Goal: Use online tool/utility: Use online tool/utility

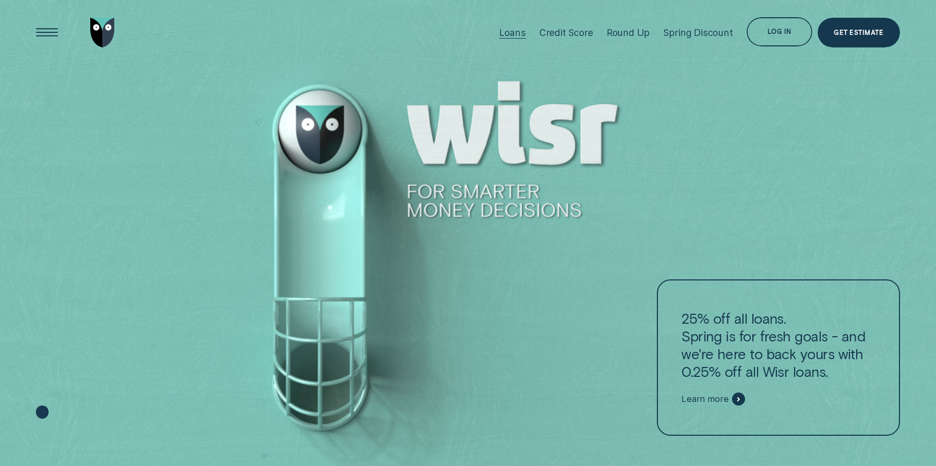
click at [513, 31] on div "Loans" at bounding box center [512, 32] width 26 height 11
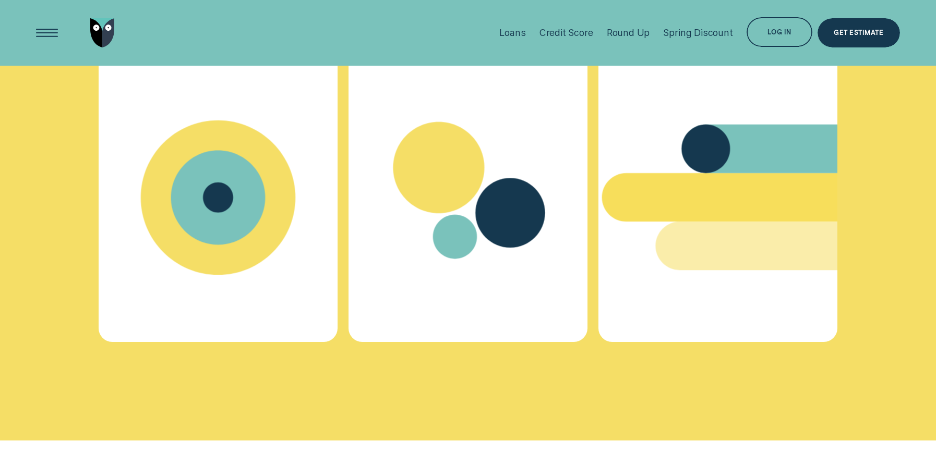
scroll to position [3943, 0]
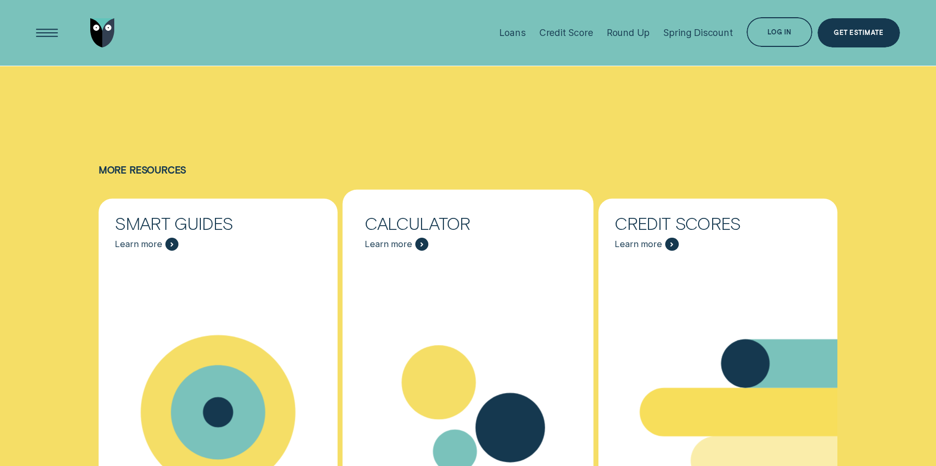
click at [413, 242] on span "Learn more" at bounding box center [397, 244] width 64 height 13
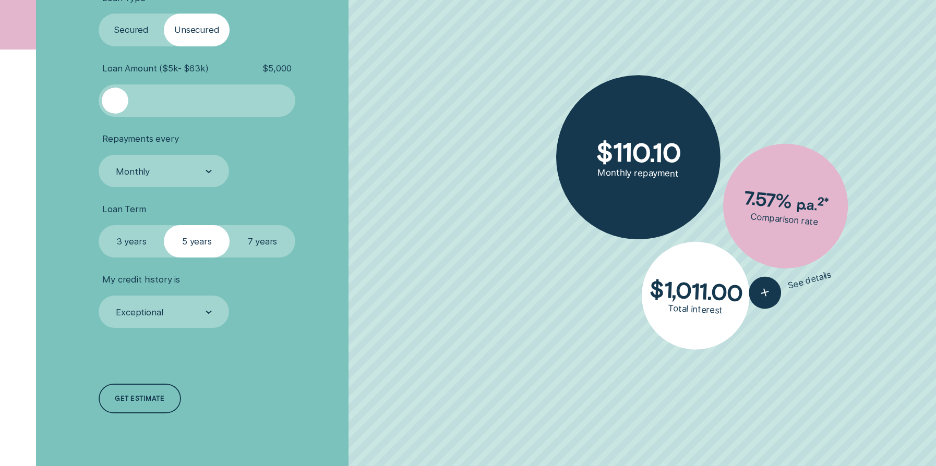
scroll to position [388, 0]
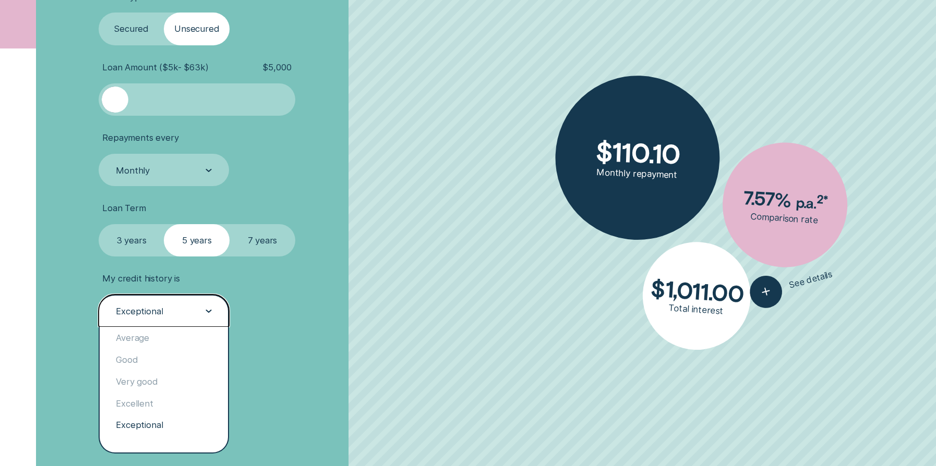
click at [214, 312] on div "Exceptional" at bounding box center [164, 311] width 130 height 33
click at [157, 372] on div "Very good" at bounding box center [164, 382] width 128 height 22
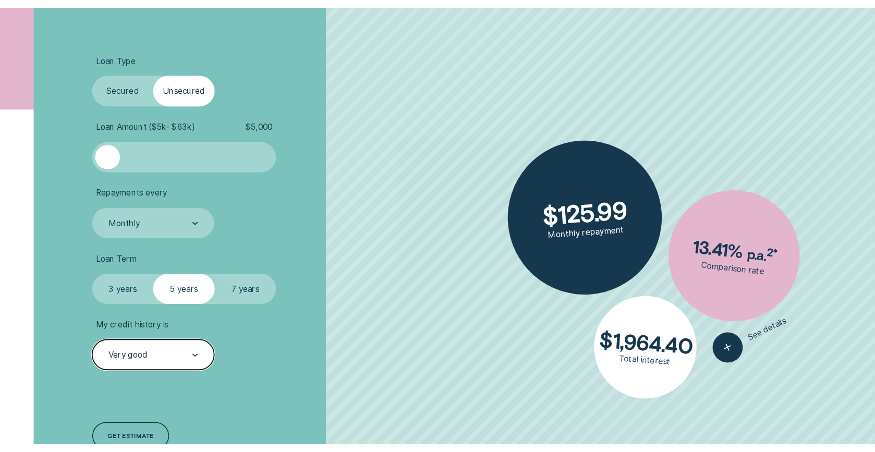
scroll to position [328, 0]
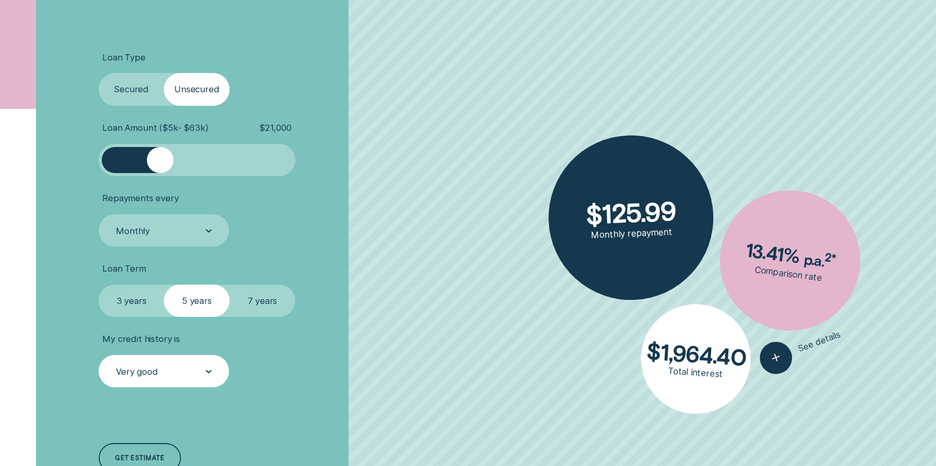
drag, startPoint x: 112, startPoint y: 159, endPoint x: 161, endPoint y: 156, distance: 49.1
click at [161, 156] on div at bounding box center [160, 160] width 26 height 26
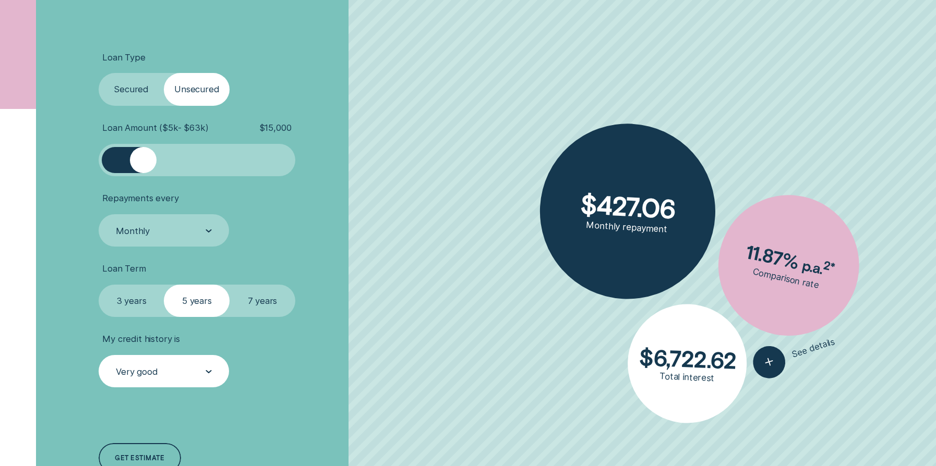
drag, startPoint x: 161, startPoint y: 160, endPoint x: 142, endPoint y: 166, distance: 20.3
click at [142, 166] on div at bounding box center [143, 160] width 26 height 26
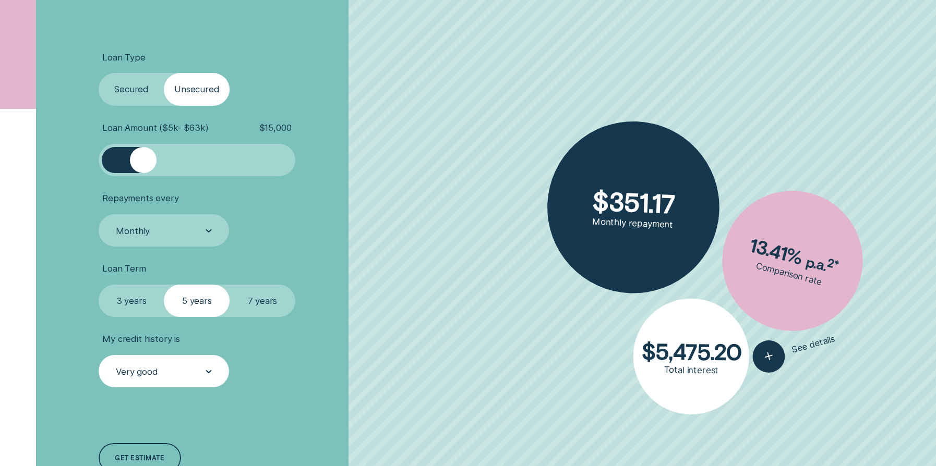
click at [201, 369] on div "Very good" at bounding box center [163, 372] width 96 height 13
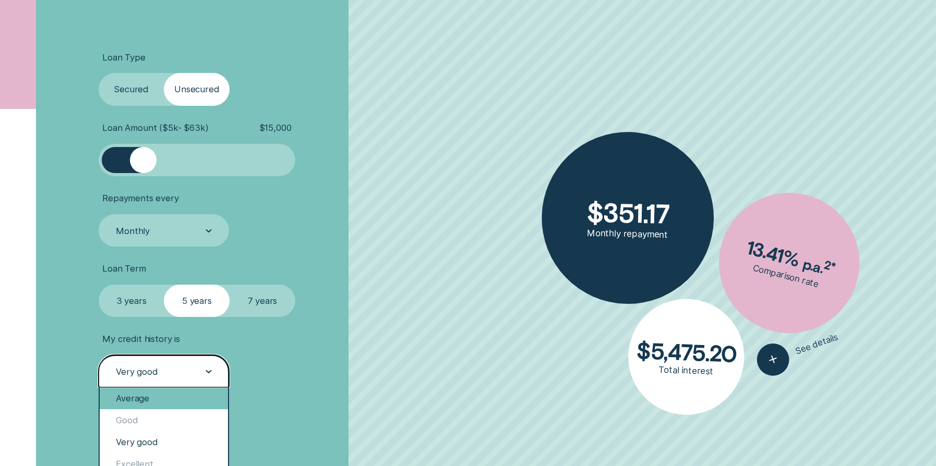
click at [154, 403] on div "Average" at bounding box center [164, 398] width 128 height 22
